Goal: Task Accomplishment & Management: Use online tool/utility

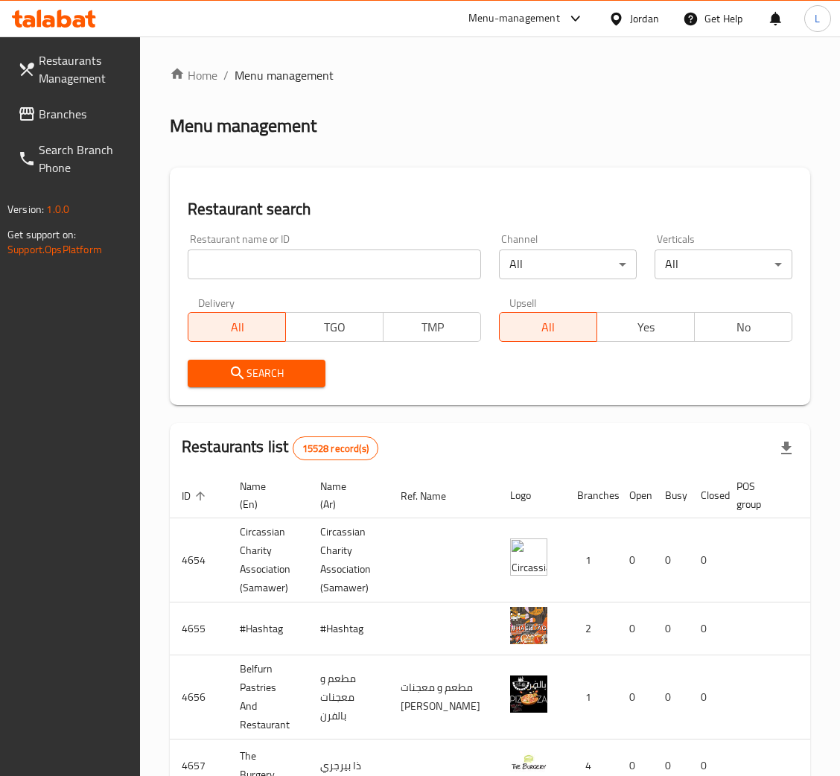
click at [63, 119] on span "Branches" at bounding box center [83, 114] width 89 height 18
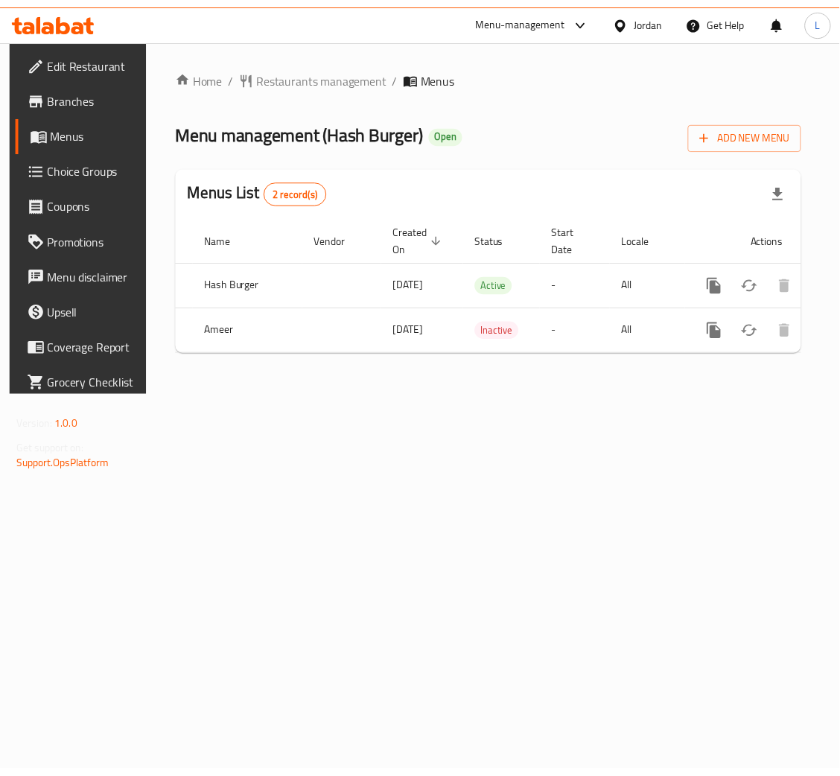
scroll to position [0, 84]
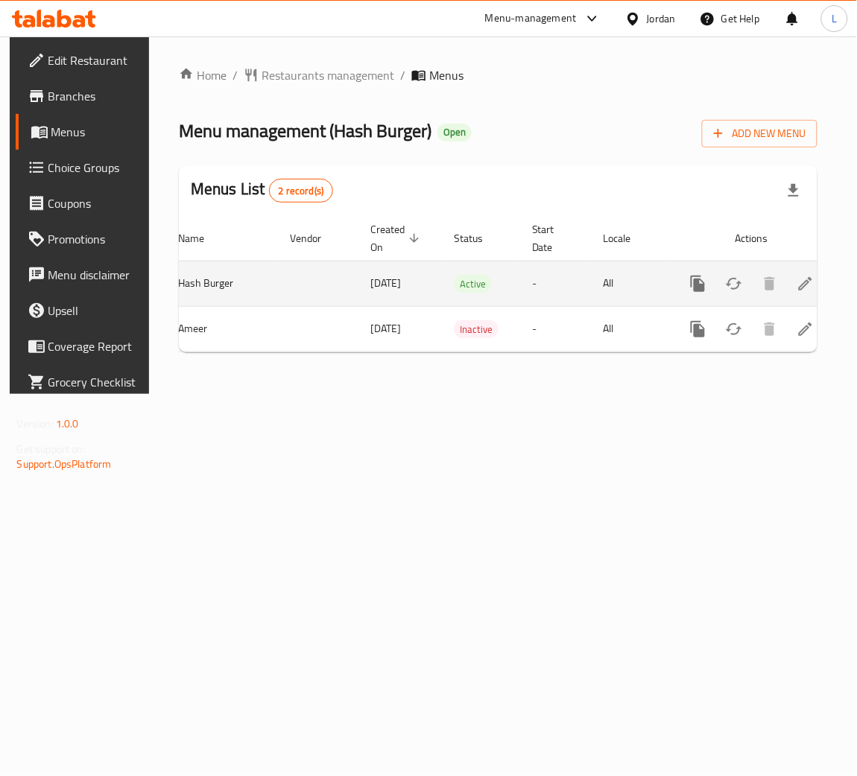
click at [796, 284] on icon "enhanced table" at bounding box center [805, 284] width 18 height 18
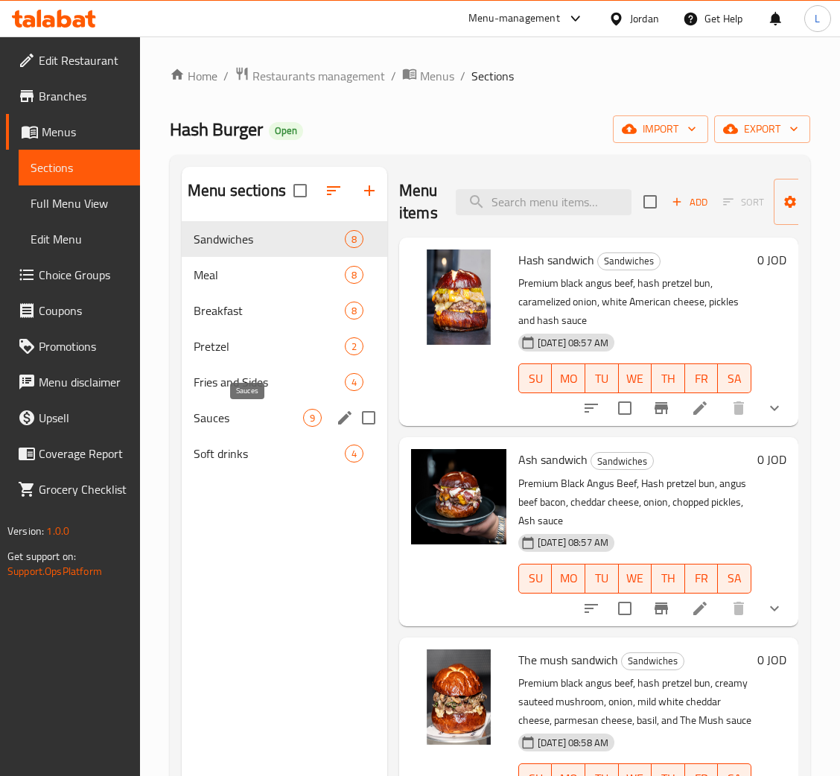
click at [226, 417] on span "Sauces" at bounding box center [249, 418] width 110 height 18
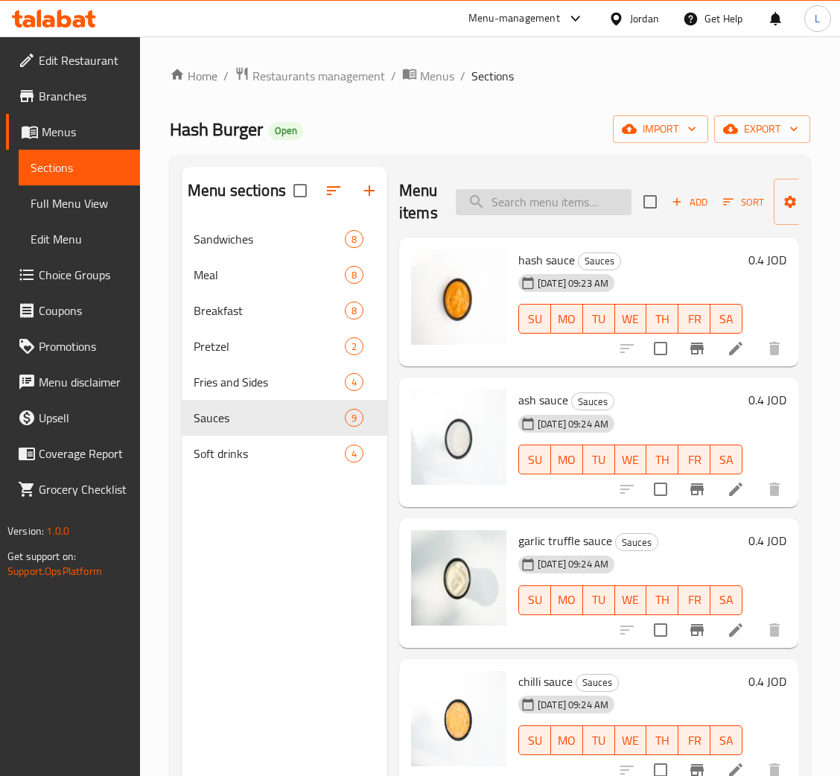
click at [539, 207] on input "search" at bounding box center [544, 202] width 176 height 26
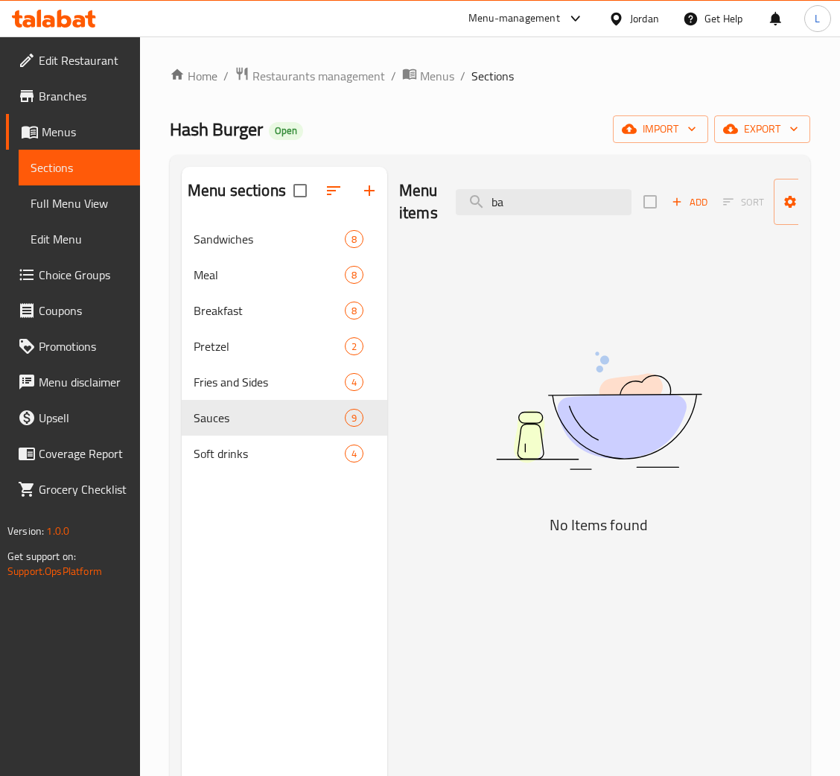
type input "b"
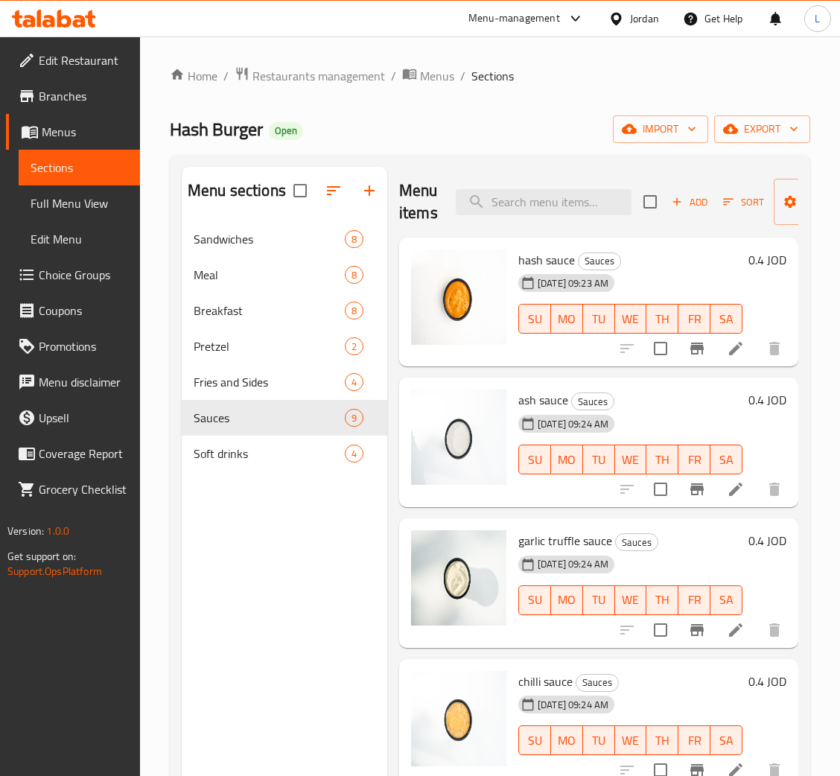
drag, startPoint x: 542, startPoint y: 196, endPoint x: 549, endPoint y: 218, distance: 23.3
click at [542, 196] on input "search" at bounding box center [544, 202] width 176 height 26
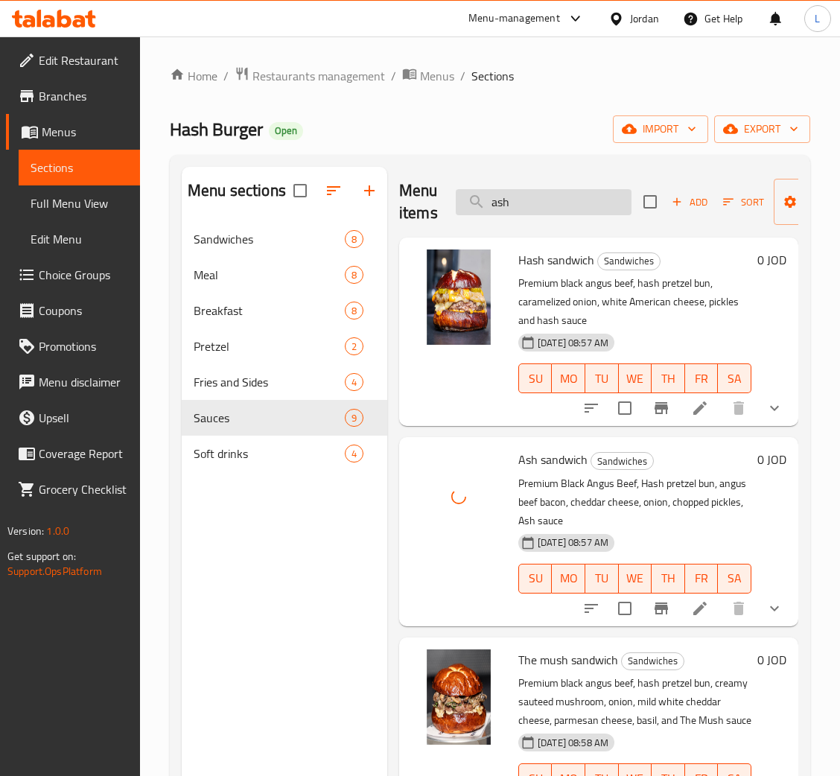
click at [556, 197] on input "ash" at bounding box center [544, 202] width 176 height 26
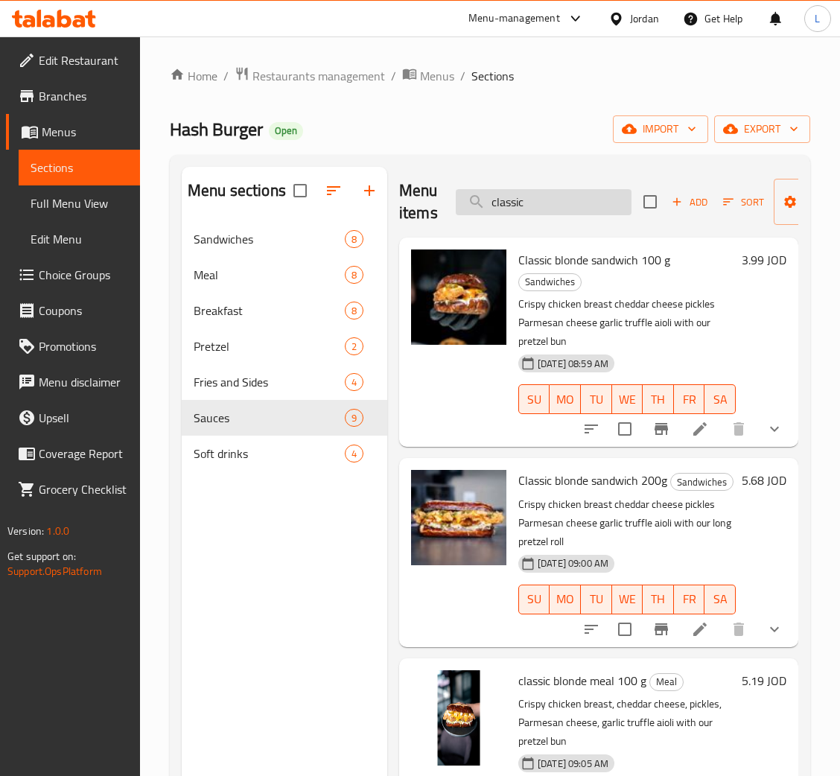
click at [548, 212] on input "classic" at bounding box center [544, 202] width 176 height 26
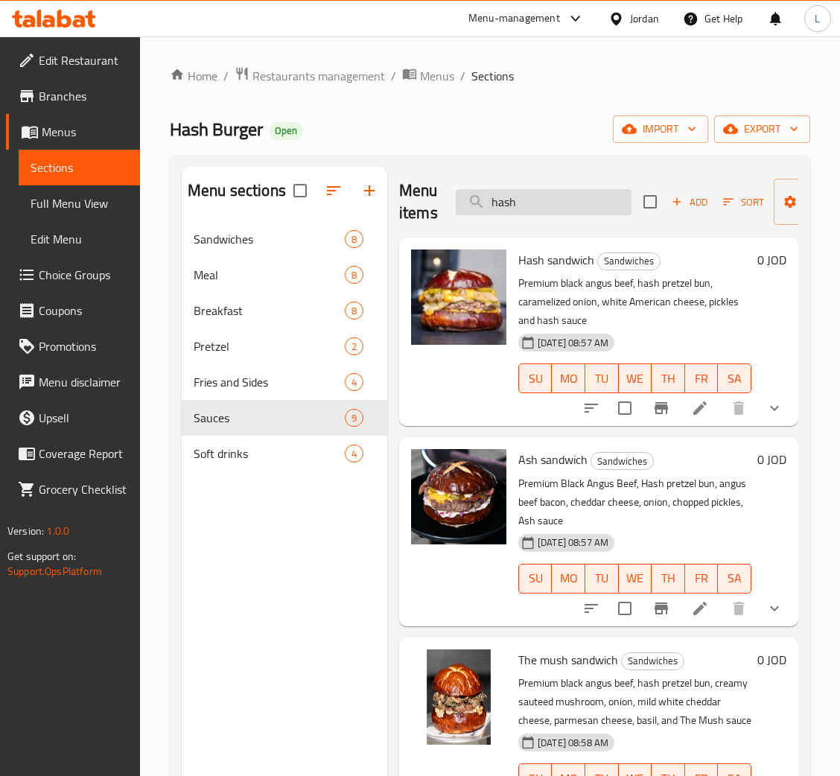
click at [558, 212] on input "hash" at bounding box center [544, 202] width 176 height 26
click at [557, 212] on input "hash" at bounding box center [544, 202] width 176 height 26
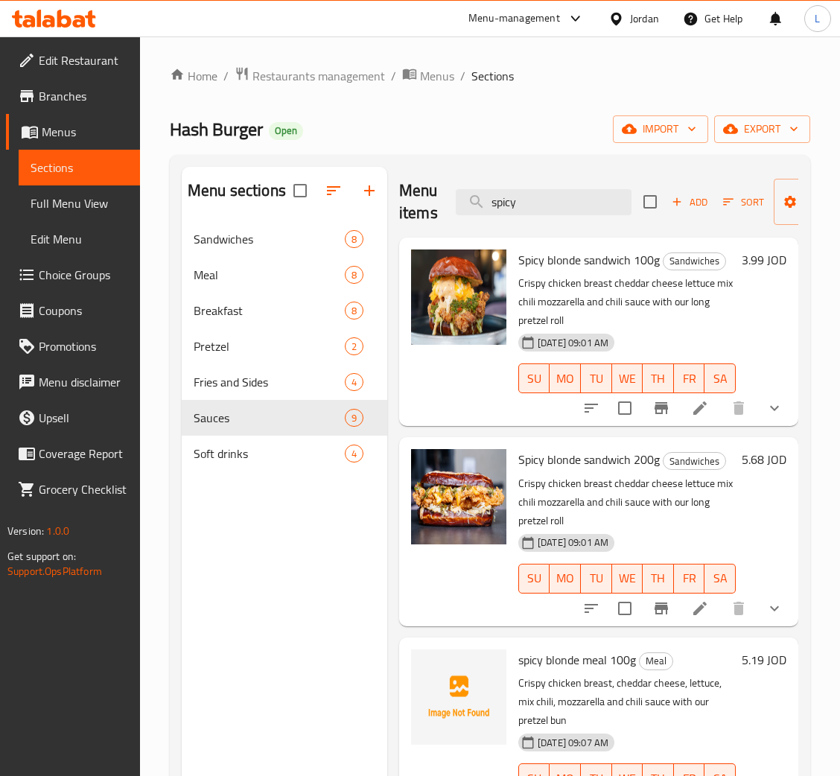
type input "spicy"
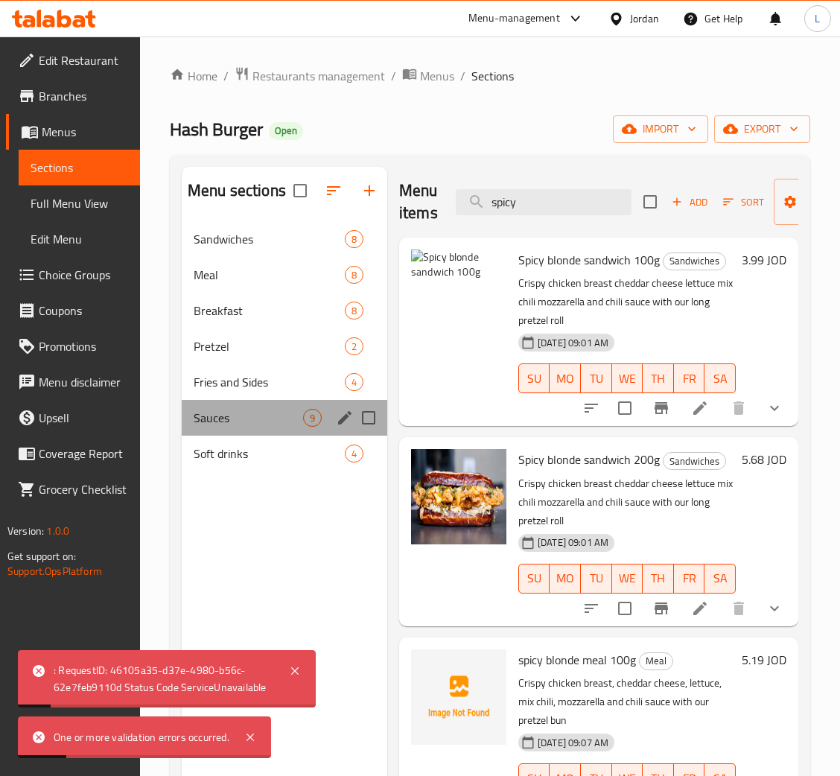
click at [260, 429] on div "Sauces 9" at bounding box center [285, 418] width 206 height 36
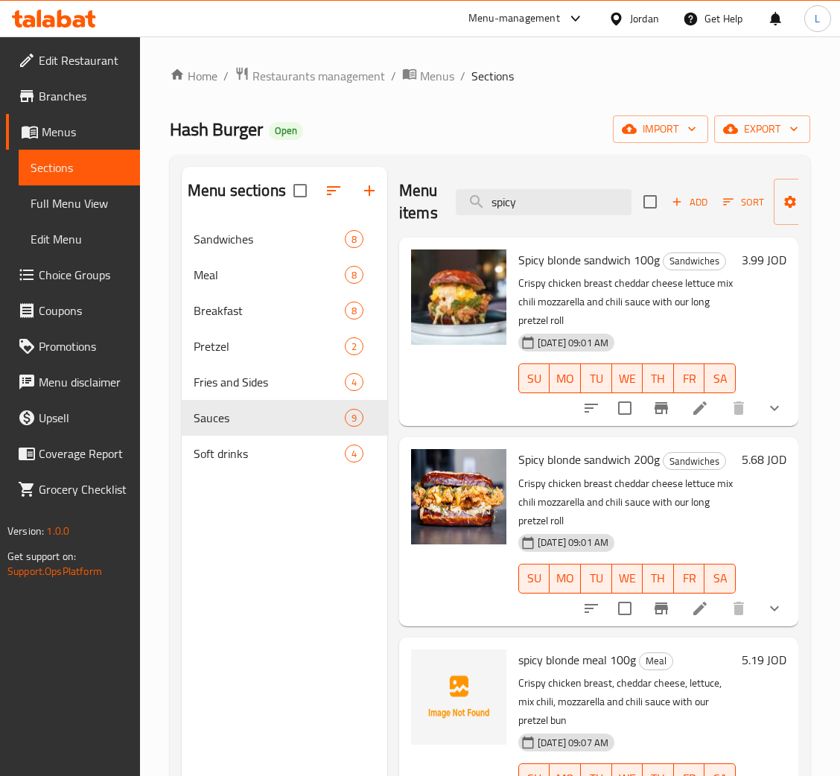
scroll to position [141, 0]
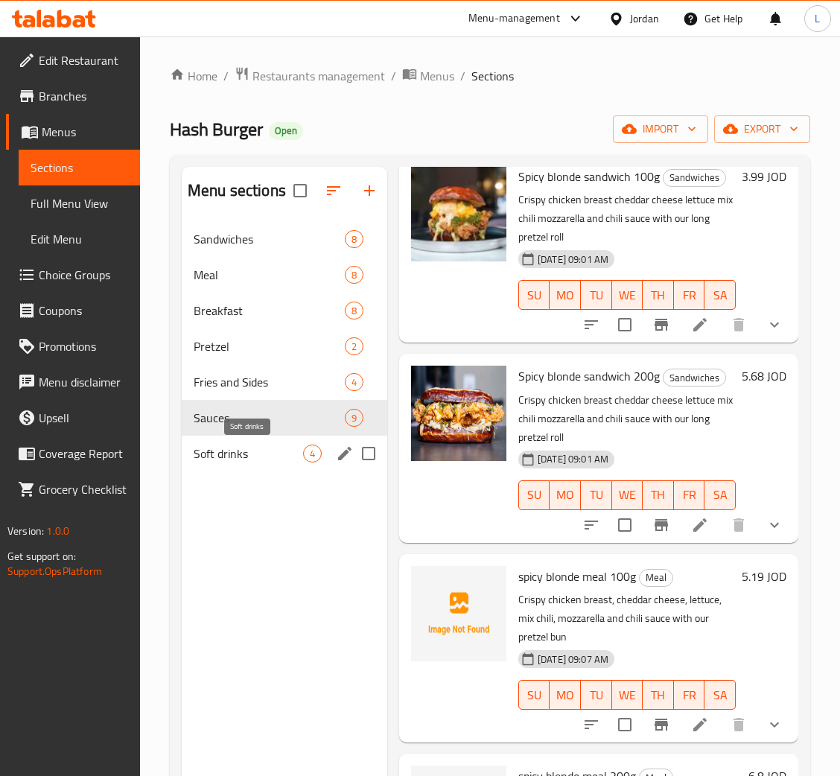
drag, startPoint x: 244, startPoint y: 445, endPoint x: 243, endPoint y: 428, distance: 17.2
click at [244, 445] on span "Soft drinks" at bounding box center [249, 454] width 110 height 18
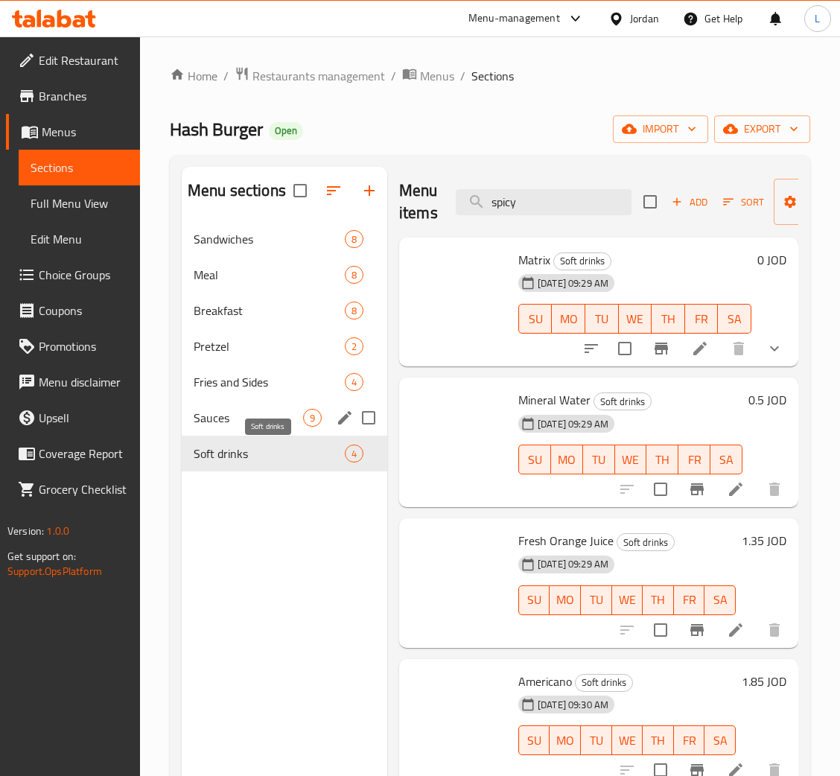
click at [243, 427] on span "Sauces" at bounding box center [249, 418] width 110 height 18
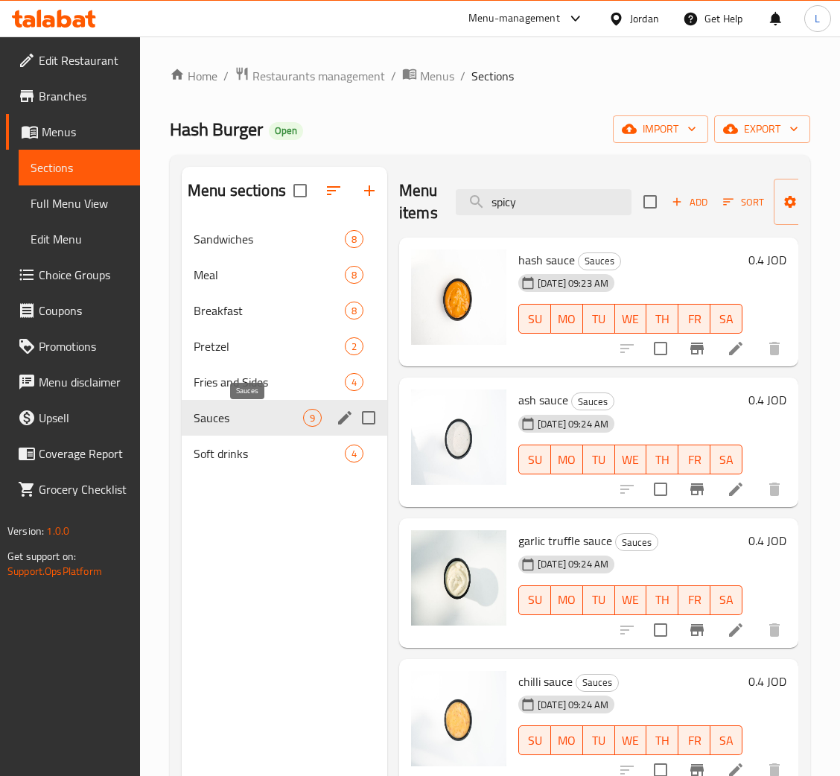
click at [263, 414] on span "Sauces" at bounding box center [249, 418] width 110 height 18
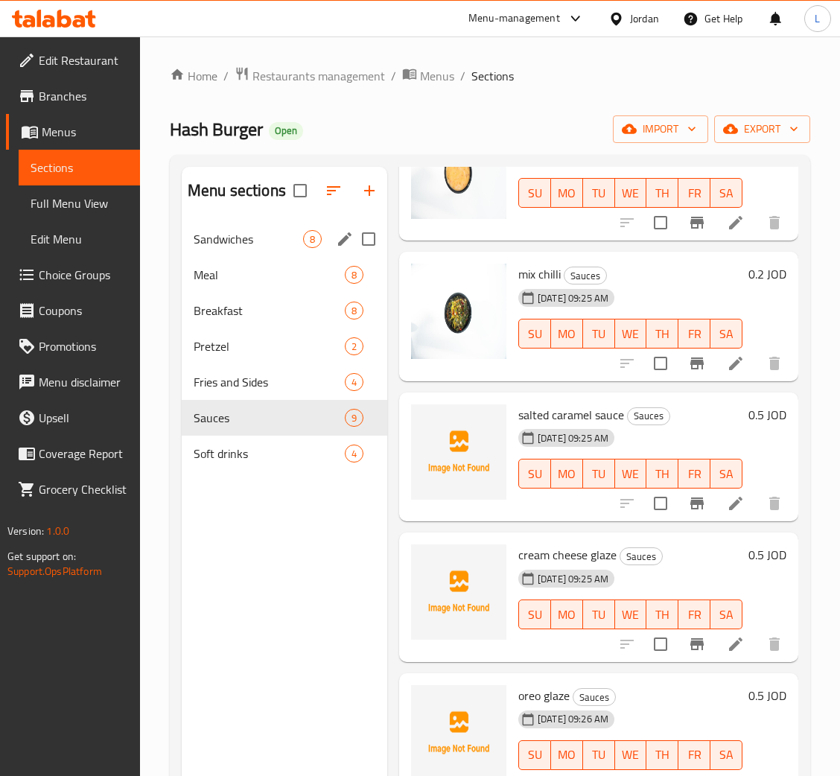
drag, startPoint x: 247, startPoint y: 241, endPoint x: 364, endPoint y: 282, distance: 123.0
click at [250, 239] on span "Sandwiches" at bounding box center [249, 239] width 110 height 18
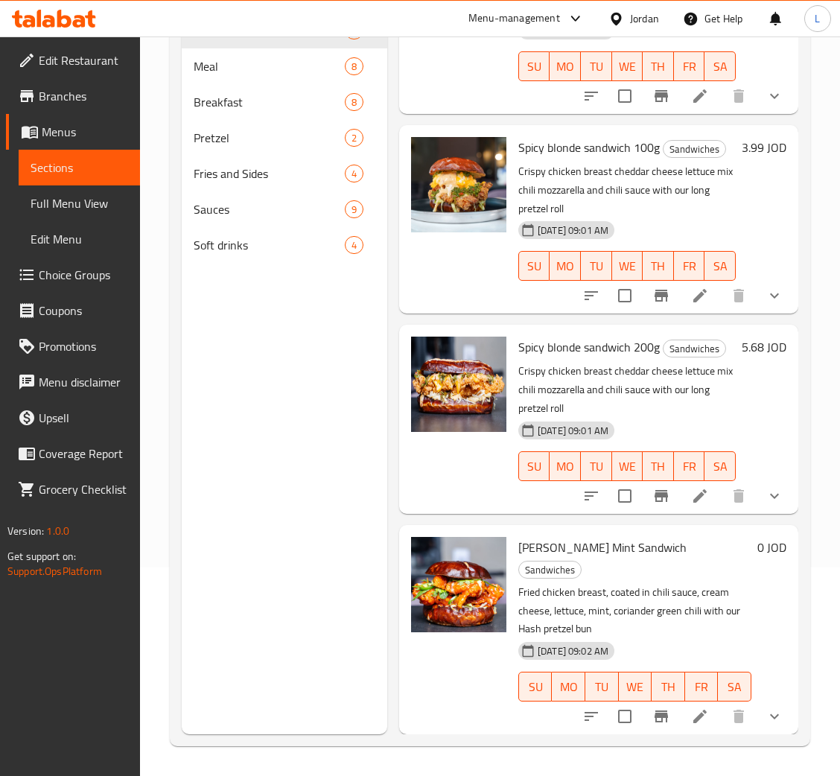
scroll to position [889, 0]
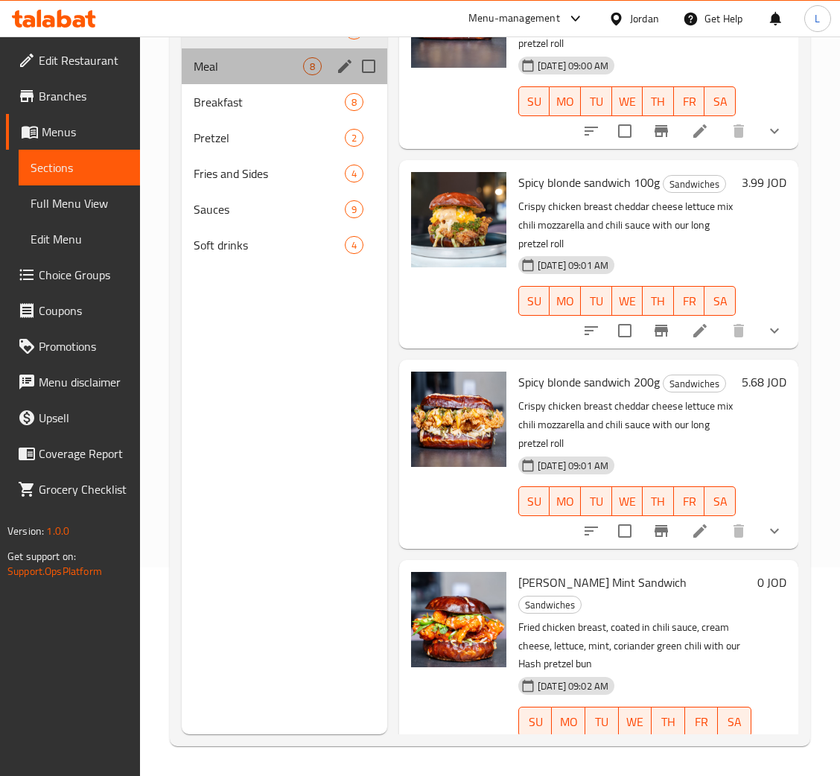
click at [265, 74] on div "Meal 8" at bounding box center [285, 66] width 206 height 36
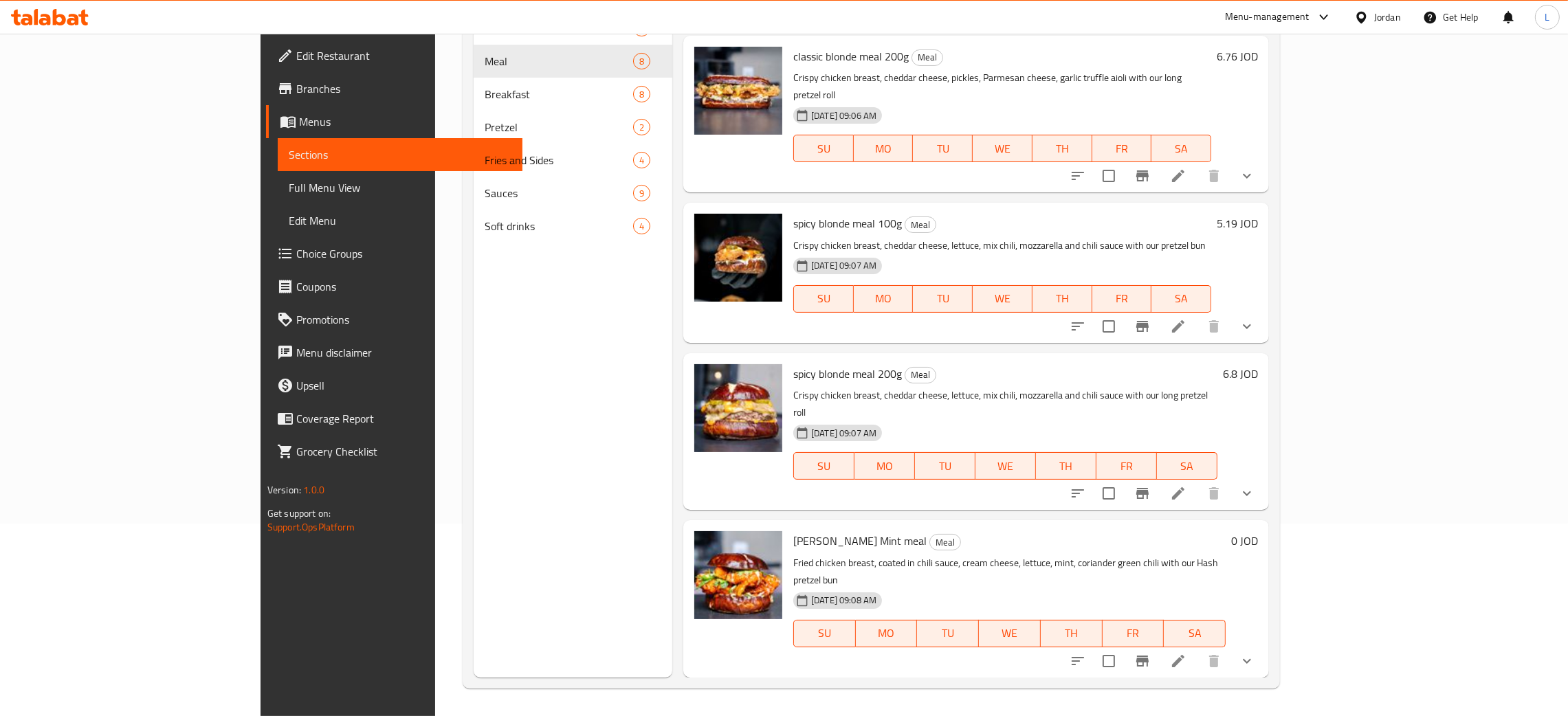
scroll to position [518, 0]
